Goal: Navigation & Orientation: Find specific page/section

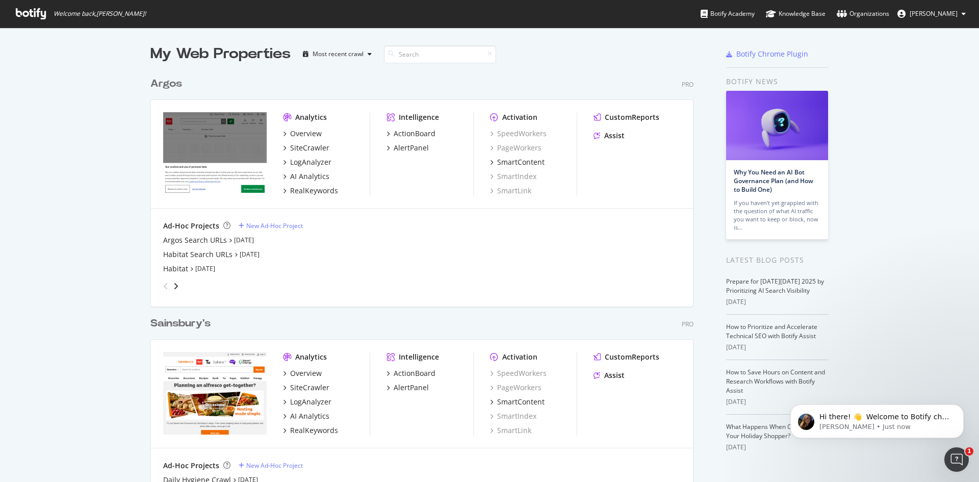
click at [875, 139] on div "My Web Properties Most recent crawl Argos Pro Analytics Overview SiteCrawler Lo…" at bounding box center [489, 294] width 979 height 532
click at [399, 132] on div "ActionBoard" at bounding box center [415, 133] width 42 height 10
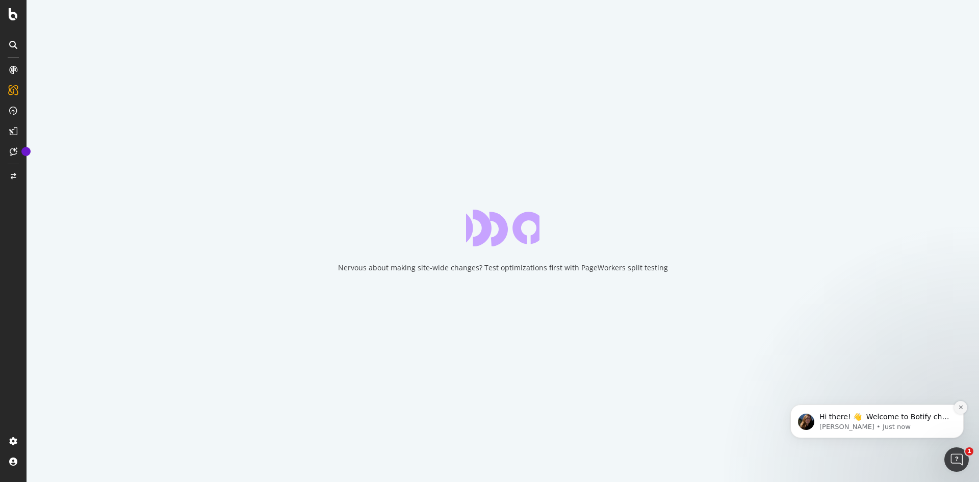
click at [958, 407] on icon "Dismiss notification" at bounding box center [961, 407] width 6 height 6
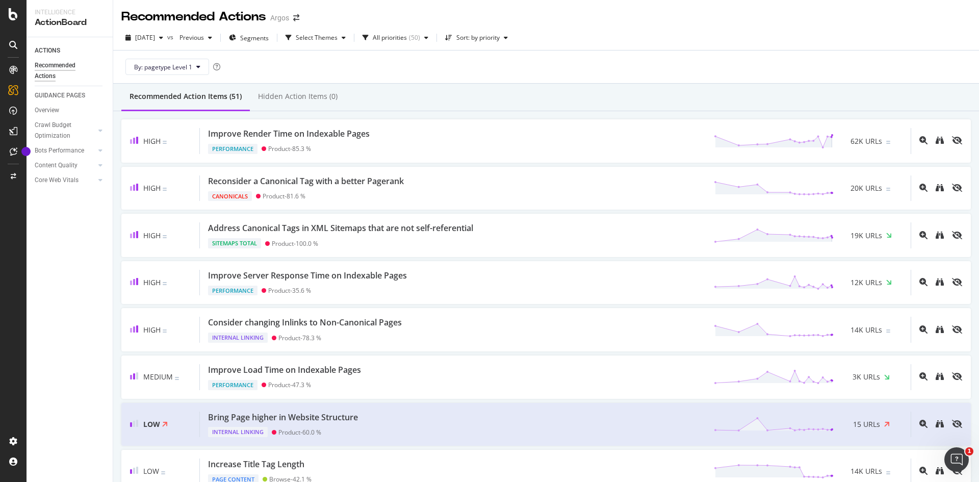
click at [355, 65] on div "By: pagetype Level 1" at bounding box center [545, 66] width 849 height 33
click at [64, 146] on div "AI Analytics" at bounding box center [56, 149] width 37 height 10
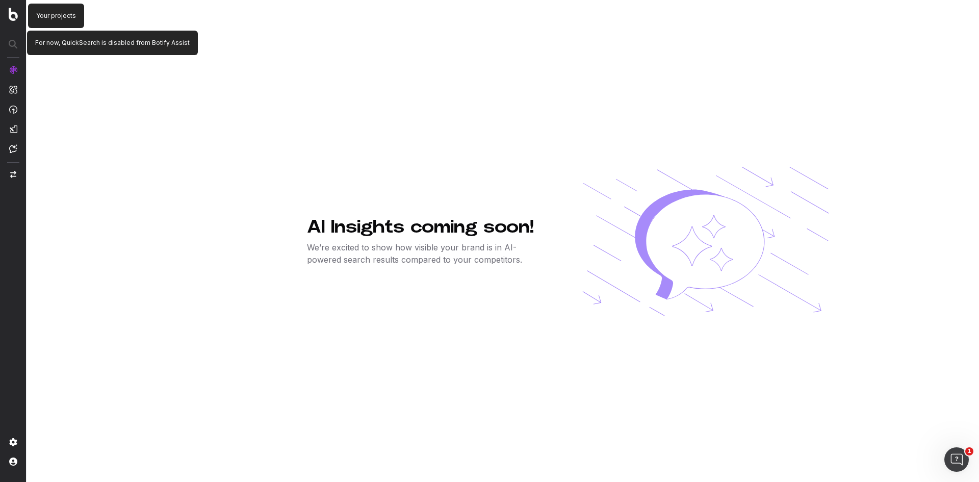
click at [14, 11] on img at bounding box center [13, 14] width 9 height 13
